Goal: Find specific page/section: Find specific page/section

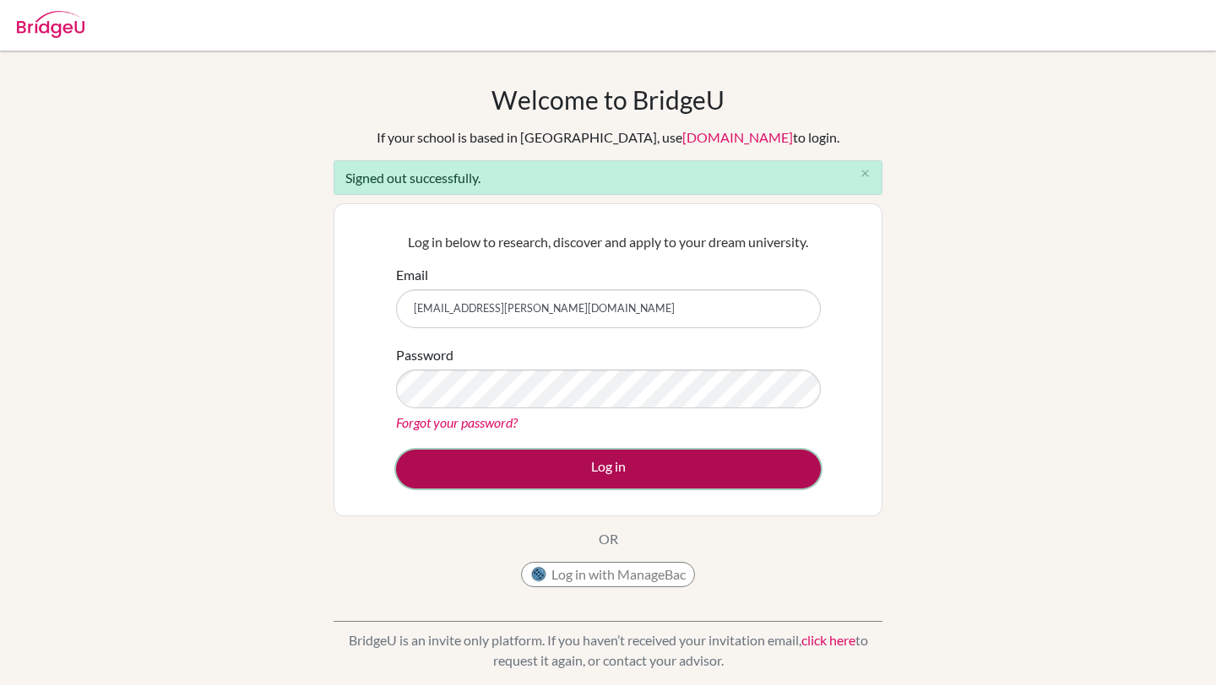
click at [463, 464] on button "Log in" at bounding box center [608, 469] width 425 height 39
click at [642, 476] on button "Log in" at bounding box center [608, 469] width 425 height 39
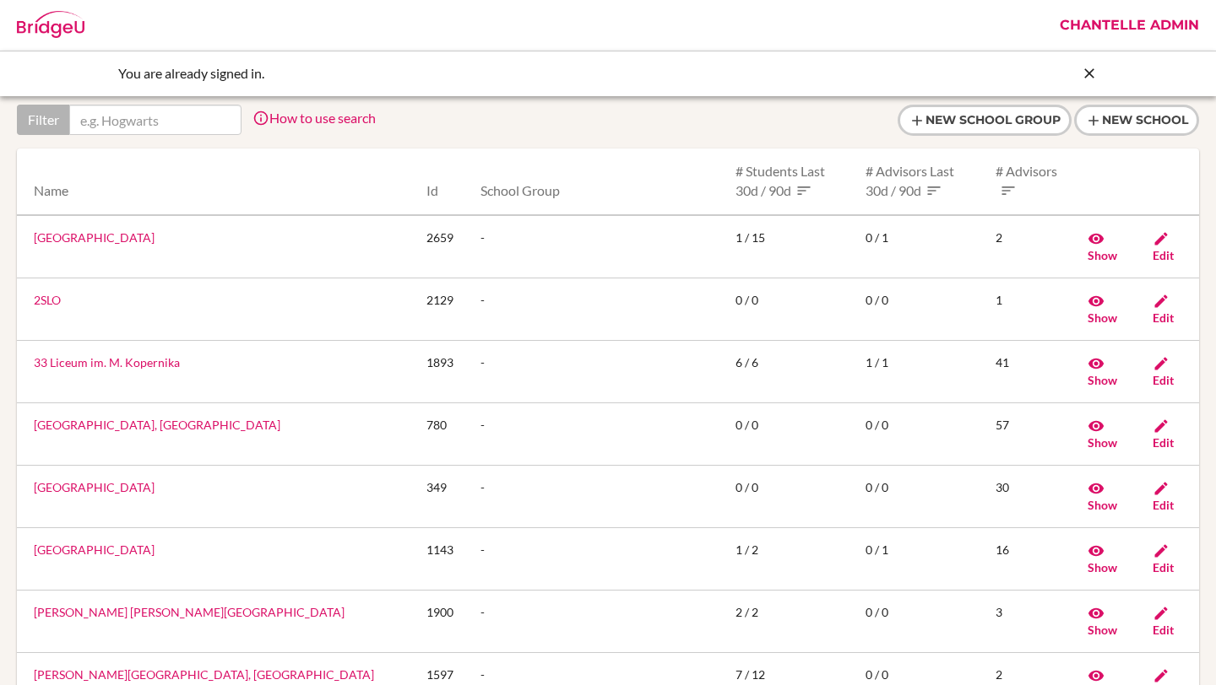
click at [1151, 37] on link "Chantelle Admin" at bounding box center [1129, 25] width 156 height 51
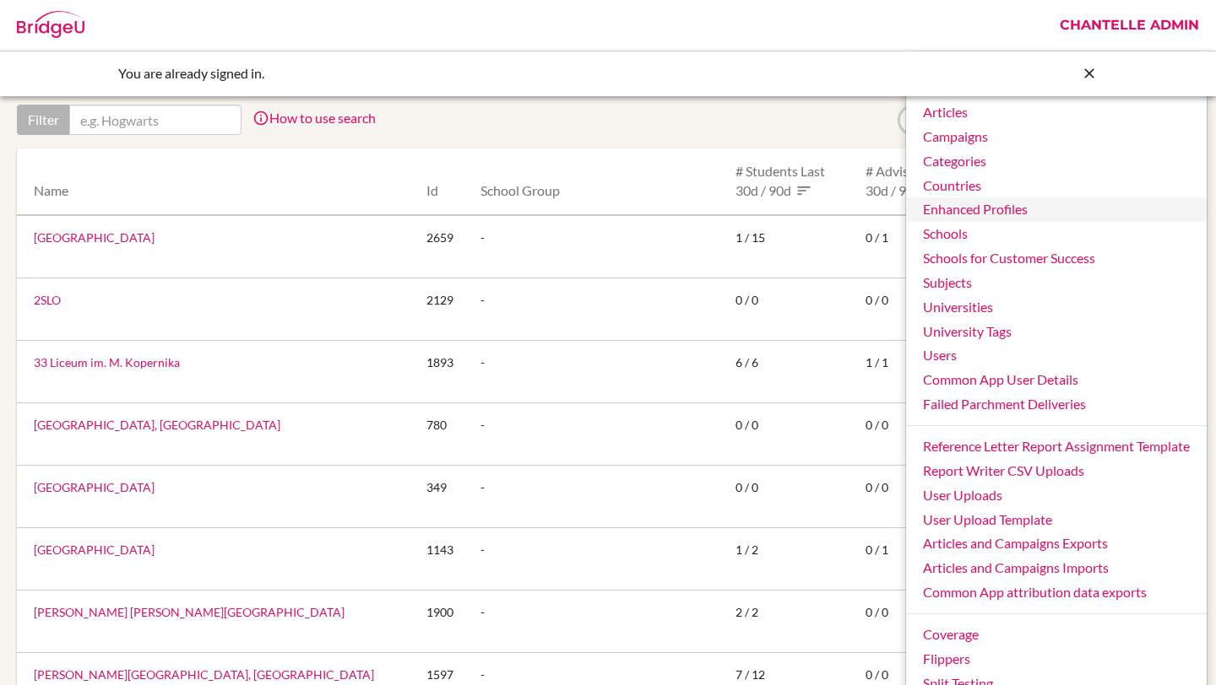
click at [1070, 214] on link "Enhanced Profiles" at bounding box center [1056, 210] width 301 height 24
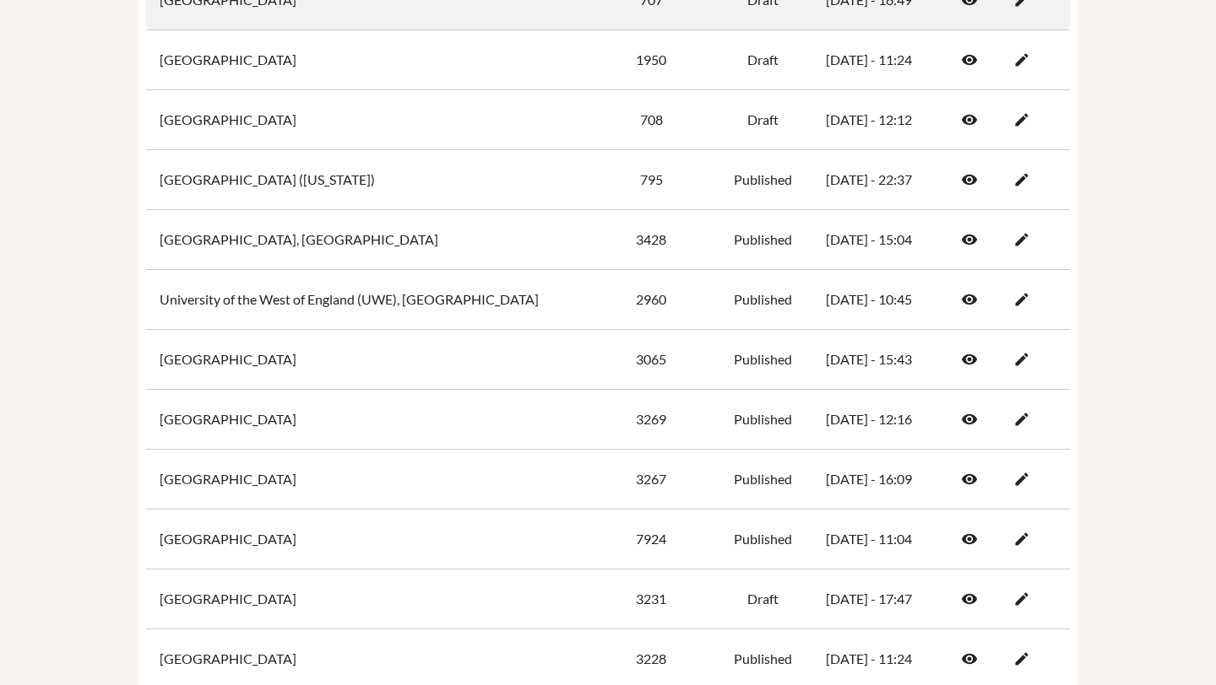
scroll to position [388, 0]
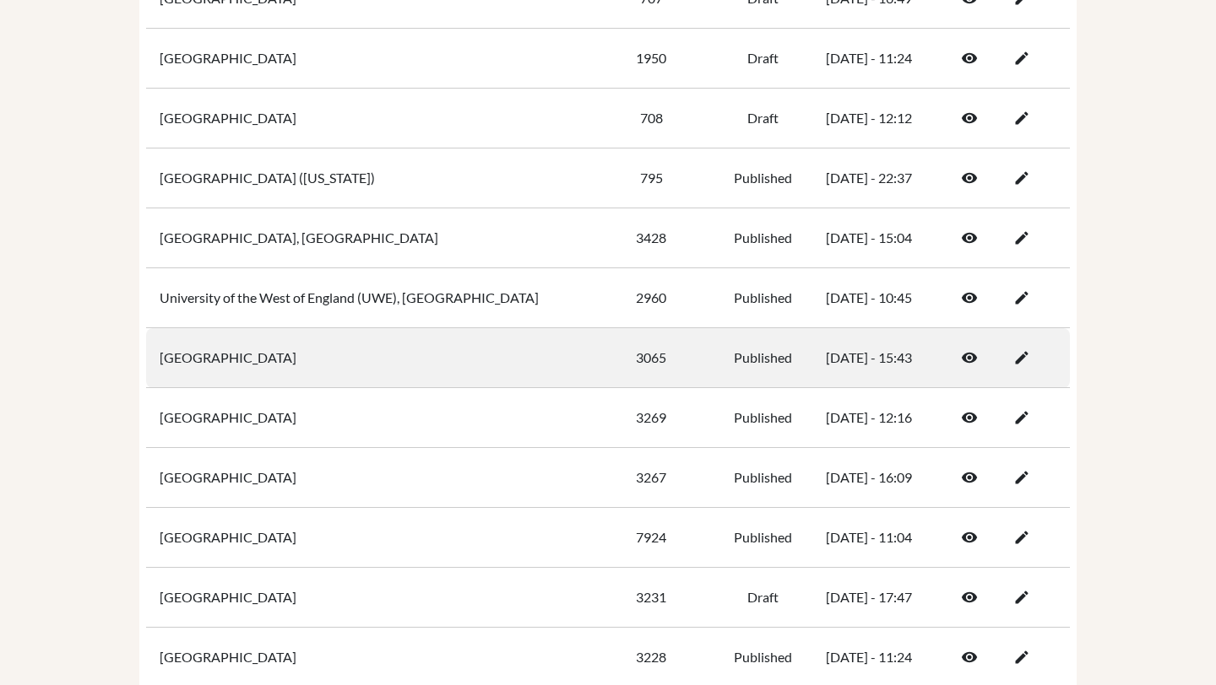
click at [964, 361] on icon at bounding box center [969, 358] width 17 height 17
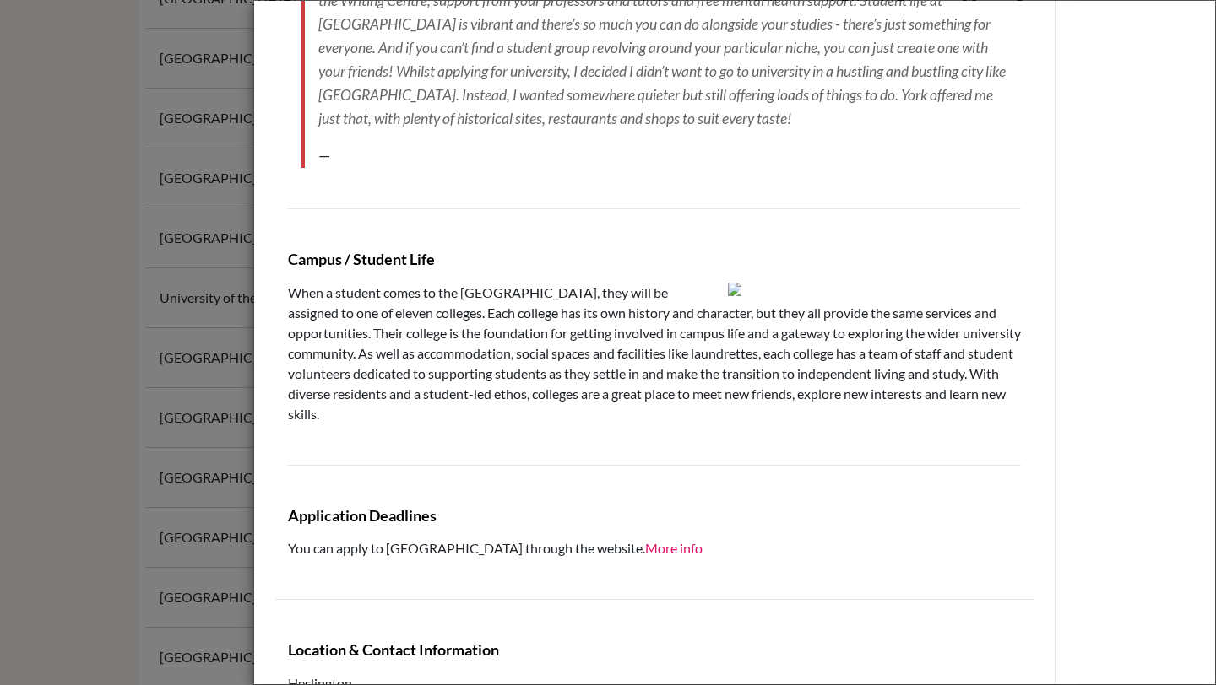
scroll to position [2436, 0]
click at [58, 423] on div "[GEOGRAPHIC_DATA] apply school University At A Glance QS Global rank 169 Rankin…" at bounding box center [608, 342] width 1216 height 685
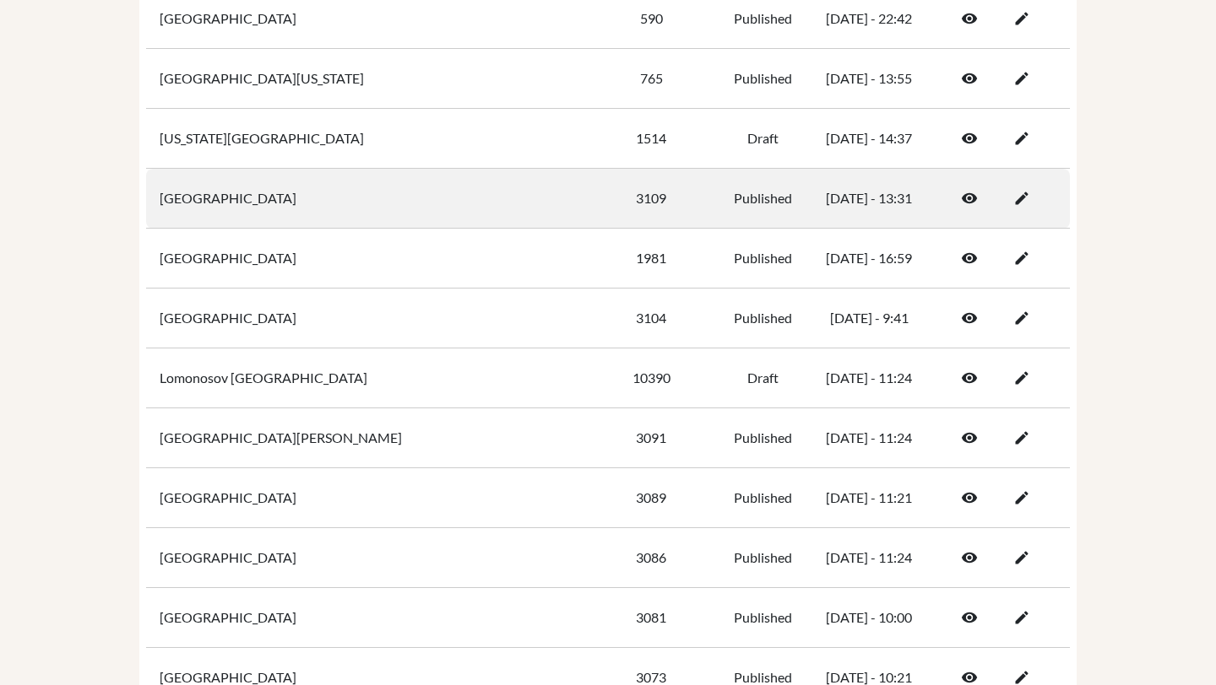
scroll to position [4625, 0]
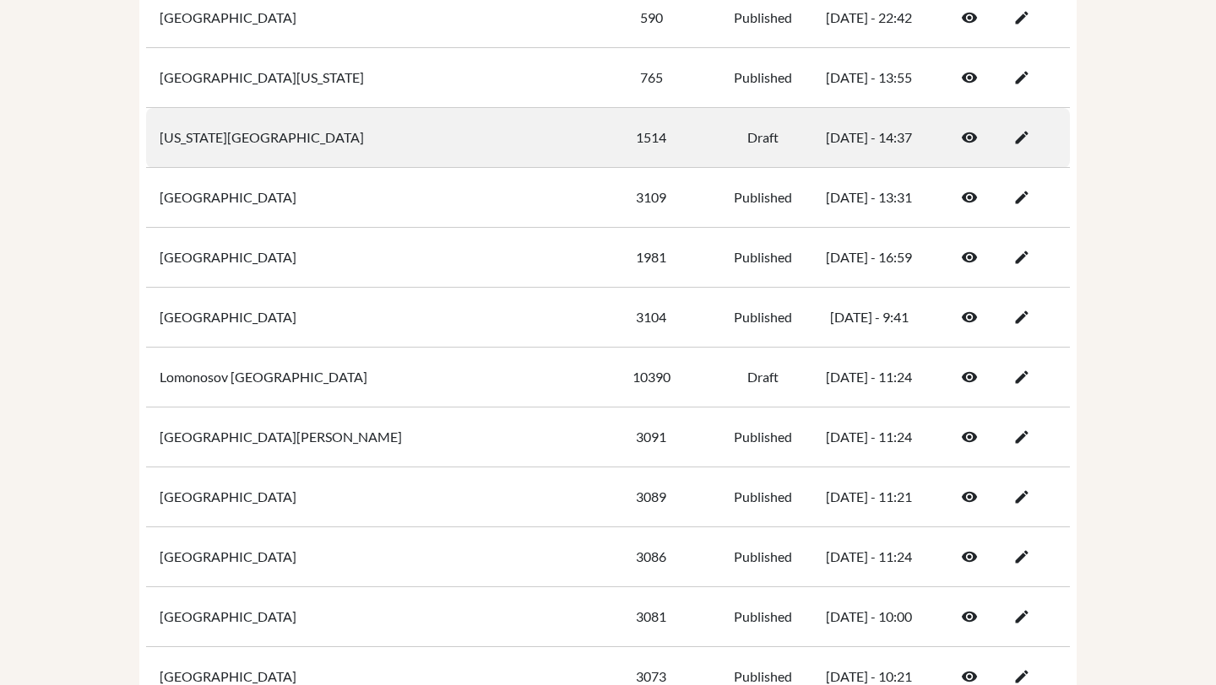
click at [976, 136] on link at bounding box center [969, 138] width 52 height 32
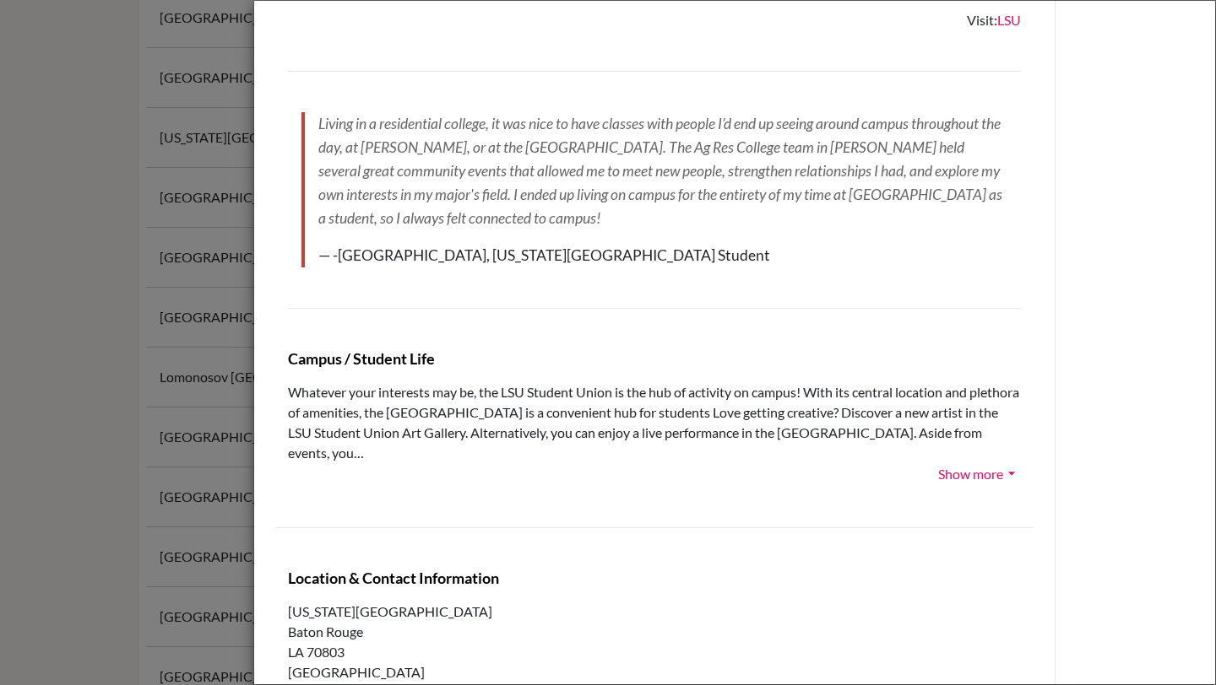
scroll to position [2562, 0]
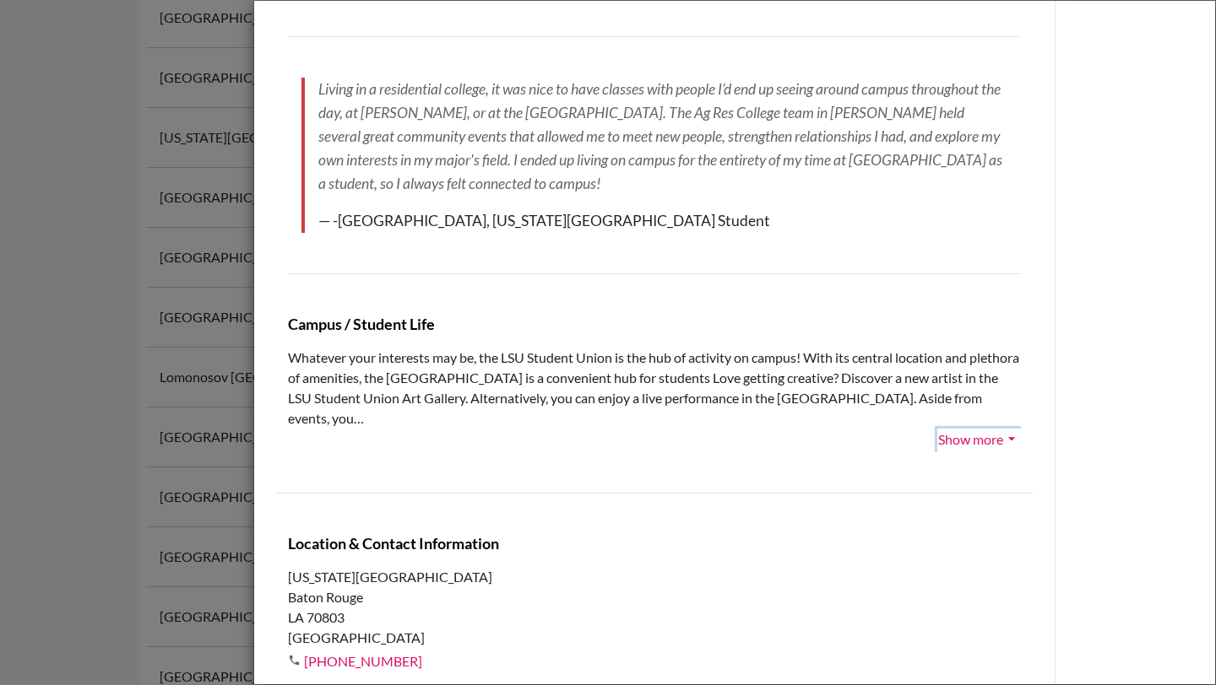
click at [992, 429] on button "Show more arrow_drop_down" at bounding box center [979, 441] width 84 height 24
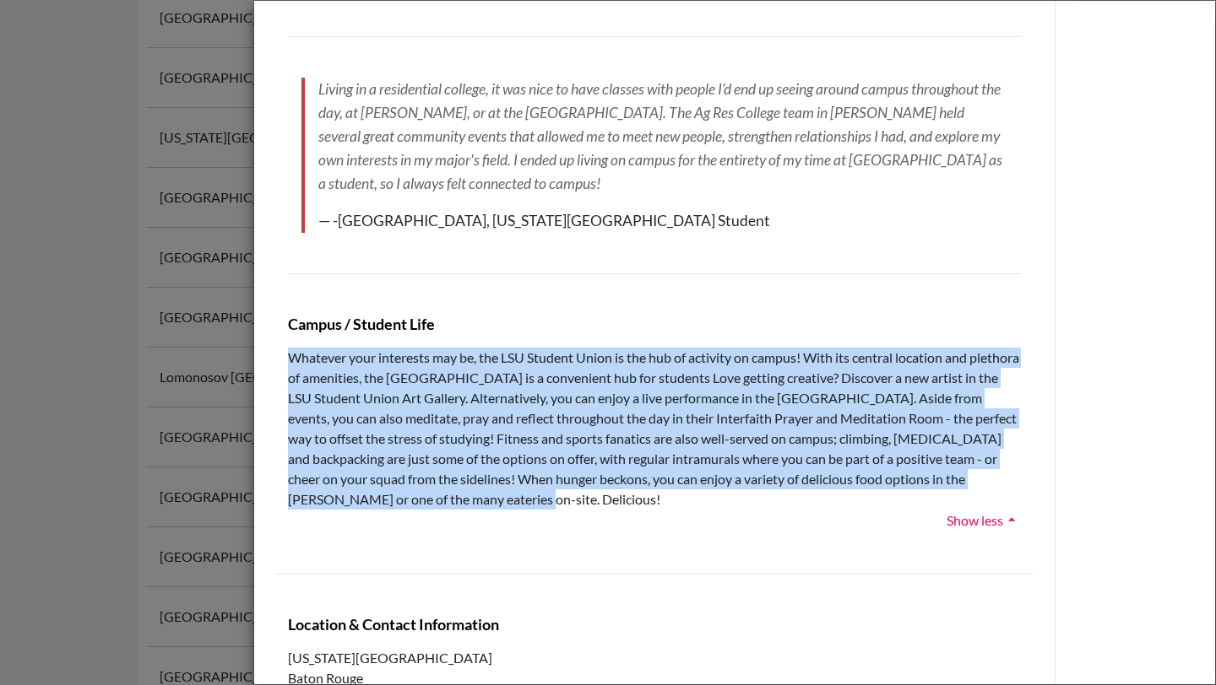
drag, startPoint x: 511, startPoint y: 505, endPoint x: 280, endPoint y: 356, distance: 274.2
copy span "Whatever your interests may be, the LSU Student Union is the hub of activity on…"
